Goal: Navigation & Orientation: Understand site structure

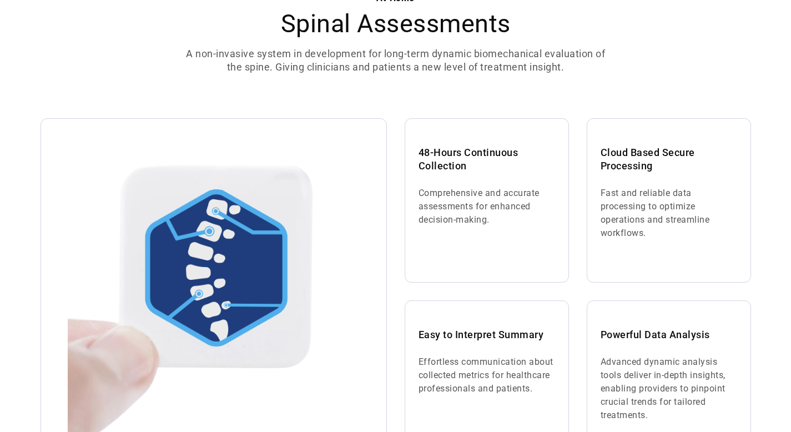
scroll to position [702, 0]
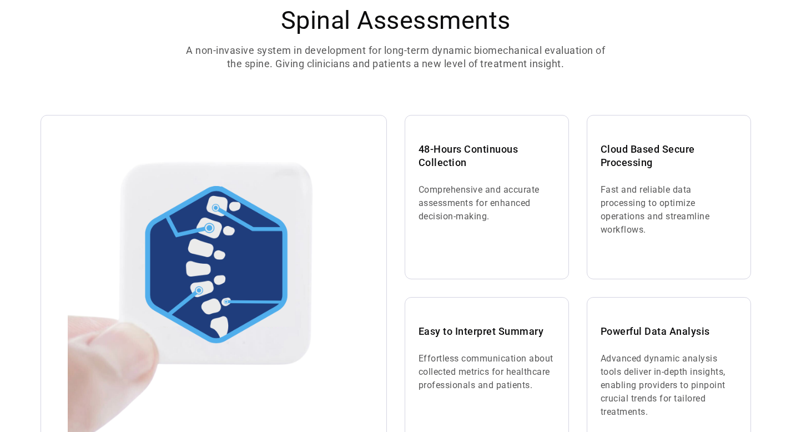
click at [199, 272] on img at bounding box center [214, 288] width 292 height 292
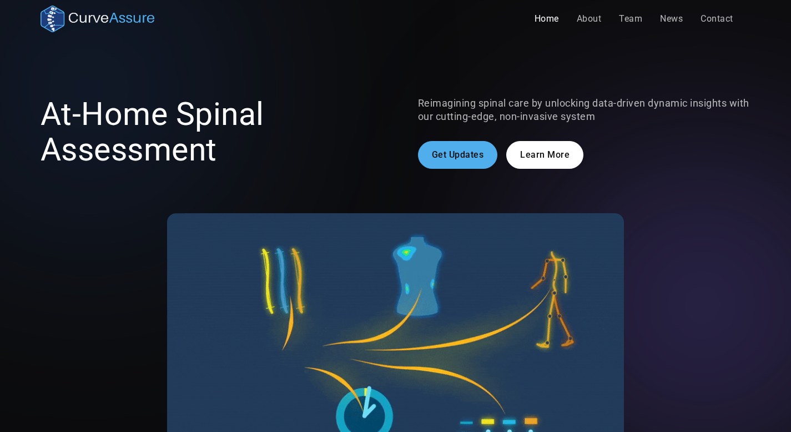
scroll to position [0, 0]
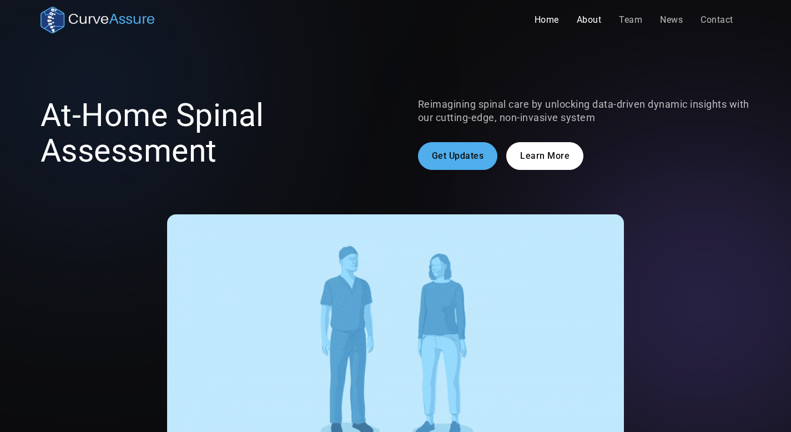
click at [586, 26] on link "About" at bounding box center [589, 20] width 43 height 22
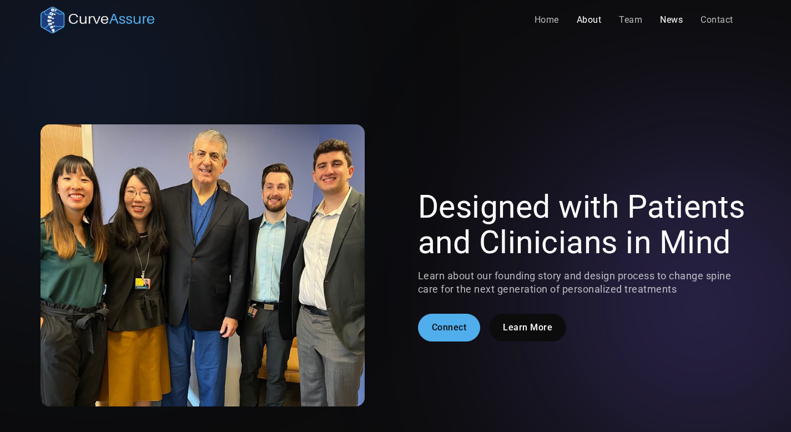
click at [671, 22] on link "News" at bounding box center [671, 20] width 41 height 22
